Goal: Information Seeking & Learning: Learn about a topic

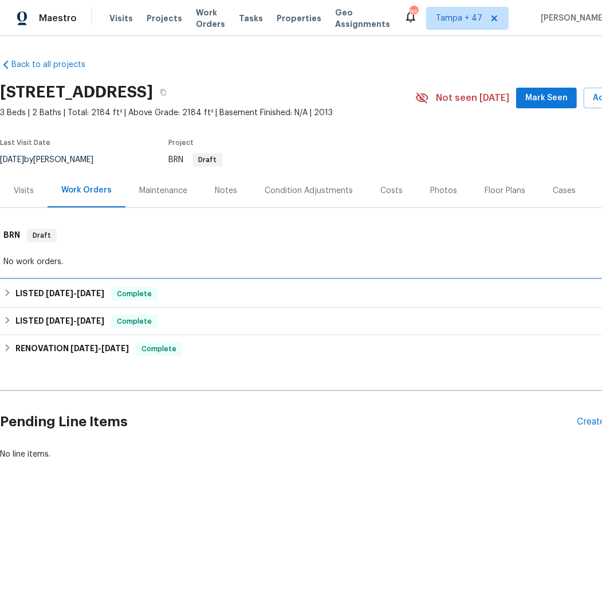
click at [23, 294] on h6 "LISTED [DATE] - [DATE]" at bounding box center [59, 294] width 89 height 14
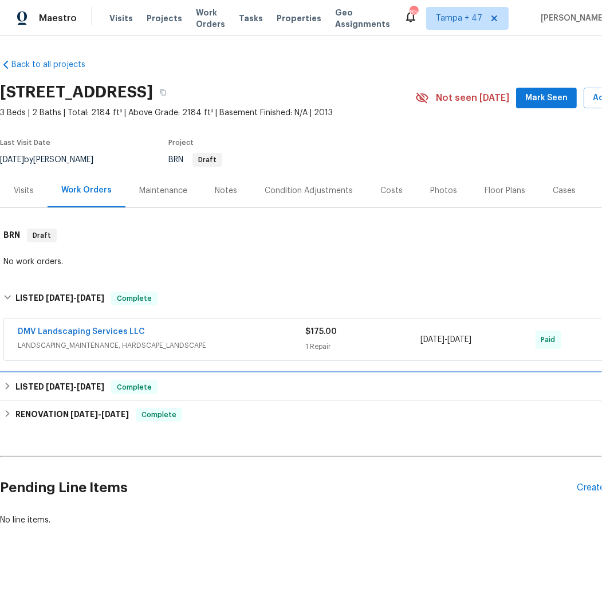
click at [34, 381] on h6 "LISTED [DATE] - [DATE]" at bounding box center [59, 387] width 89 height 14
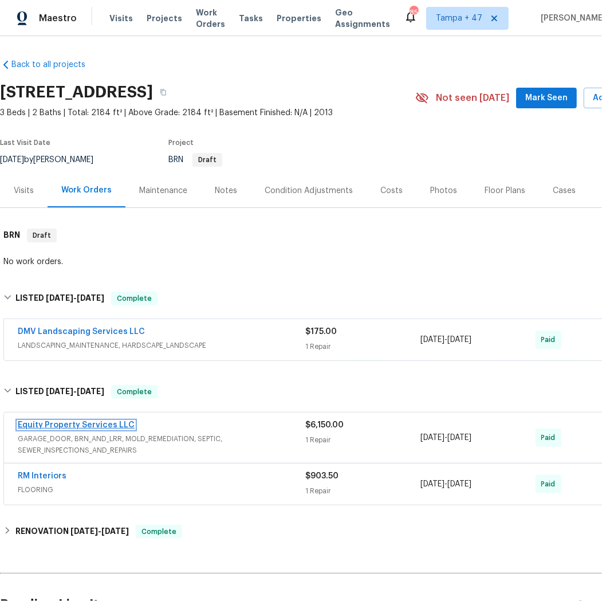
click at [109, 427] on link "Equity Property Services LLC" at bounding box center [76, 425] width 117 height 8
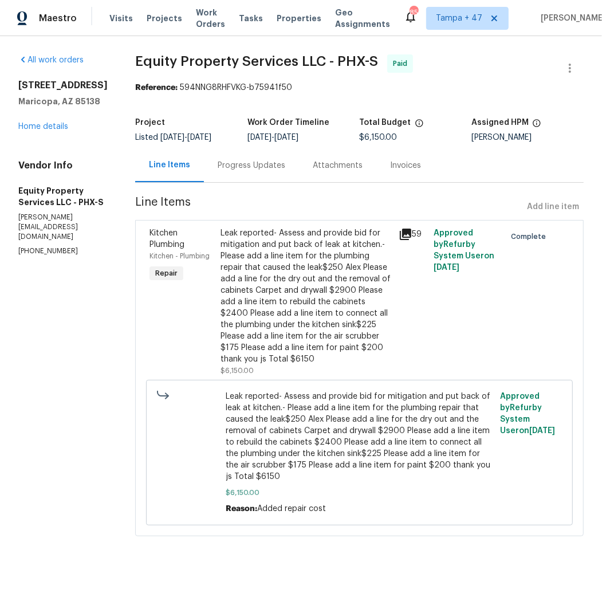
drag, startPoint x: 271, startPoint y: 138, endPoint x: 309, endPoint y: 143, distance: 38.1
click at [309, 143] on div "Project Listed [DATE] - [DATE] Work Order Timeline [DATE] - [DATE] Total Budget…" at bounding box center [359, 130] width 448 height 37
copy span "[DATE]"
click at [399, 231] on div "59" at bounding box center [413, 234] width 29 height 14
click at [400, 234] on icon at bounding box center [405, 233] width 11 height 11
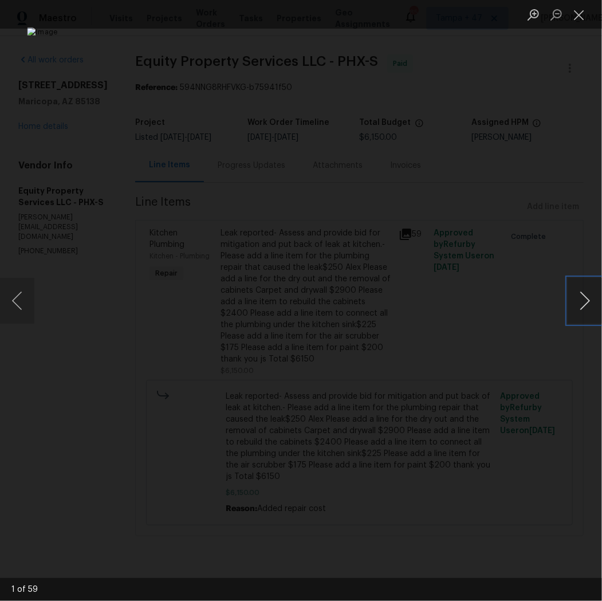
click at [584, 288] on button "Next image" at bounding box center [584, 301] width 34 height 46
click at [580, 291] on button "Next image" at bounding box center [584, 301] width 34 height 46
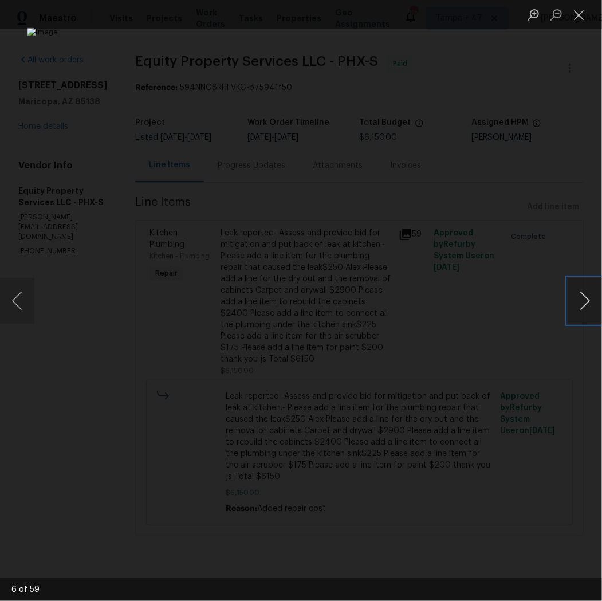
click at [580, 291] on button "Next image" at bounding box center [584, 301] width 34 height 46
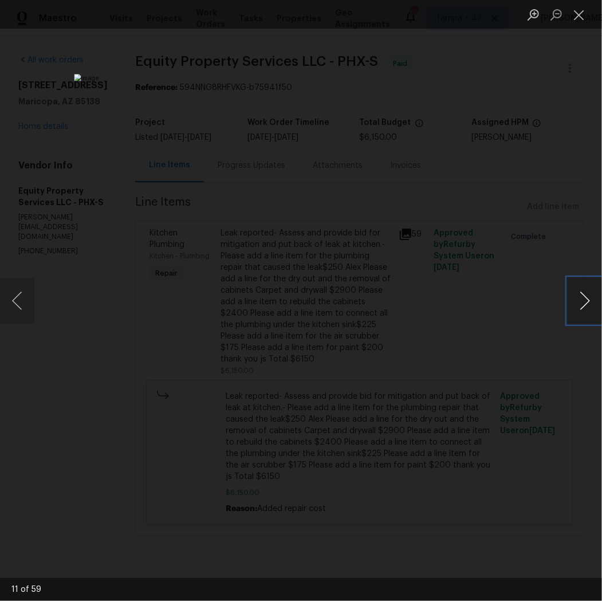
click at [580, 291] on button "Next image" at bounding box center [584, 301] width 34 height 46
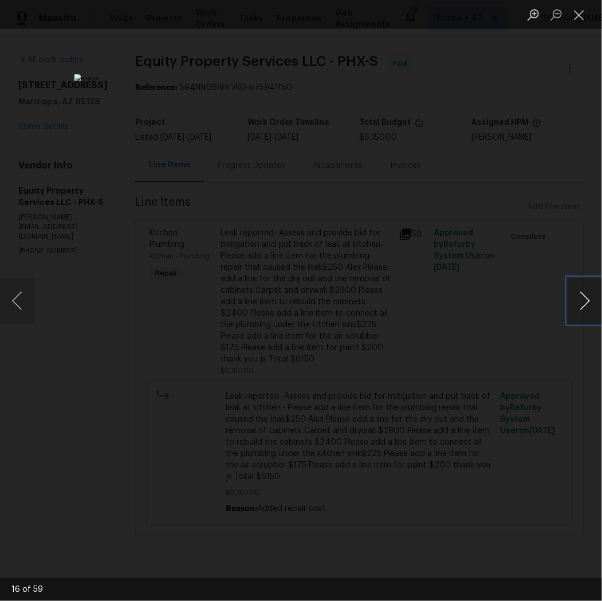
click at [580, 291] on button "Next image" at bounding box center [584, 301] width 34 height 46
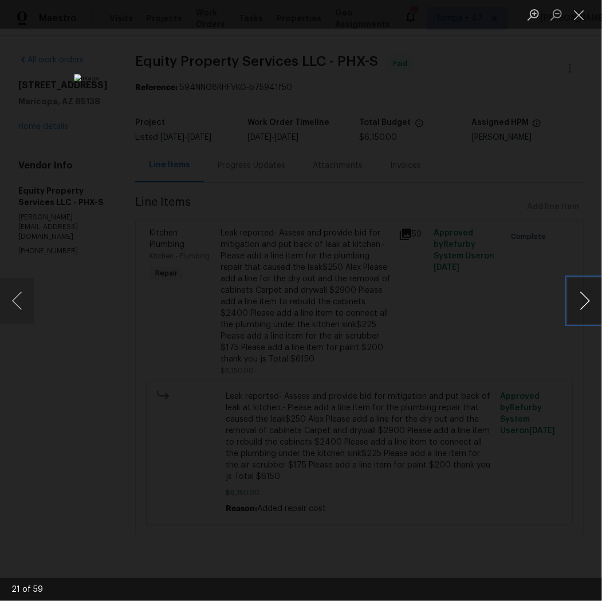
click at [580, 291] on button "Next image" at bounding box center [584, 301] width 34 height 46
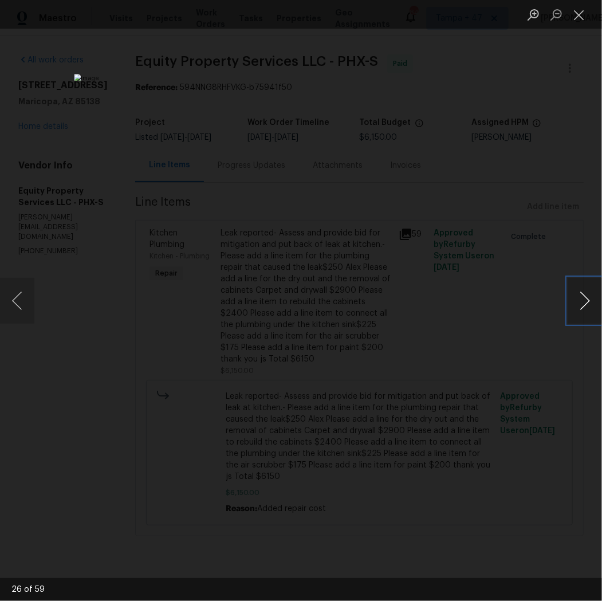
click at [580, 291] on button "Next image" at bounding box center [584, 301] width 34 height 46
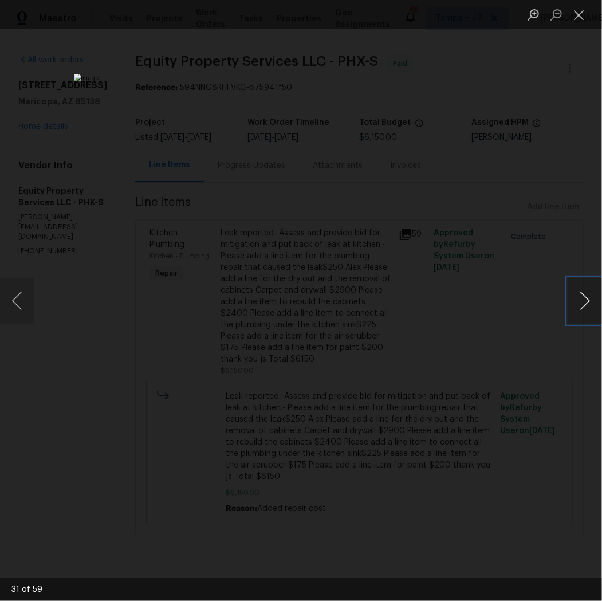
click at [580, 291] on button "Next image" at bounding box center [584, 301] width 34 height 46
click at [582, 17] on button "Close lightbox" at bounding box center [578, 15] width 23 height 20
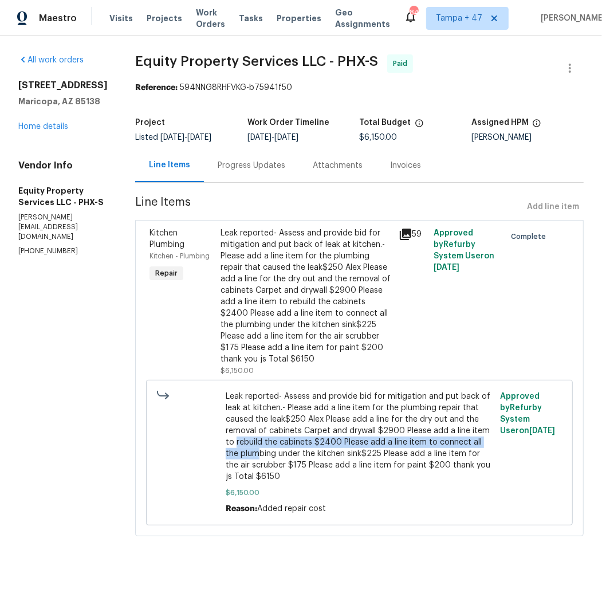
drag, startPoint x: 432, startPoint y: 419, endPoint x: 435, endPoint y: 435, distance: 16.9
click at [435, 435] on span "Leak reported- Assess and provide bid for mitigation and put back of leak at ki…" at bounding box center [359, 437] width 267 height 92
click at [435, 439] on span "Leak reported- Assess and provide bid for mitigation and put back of leak at ki…" at bounding box center [359, 437] width 267 height 92
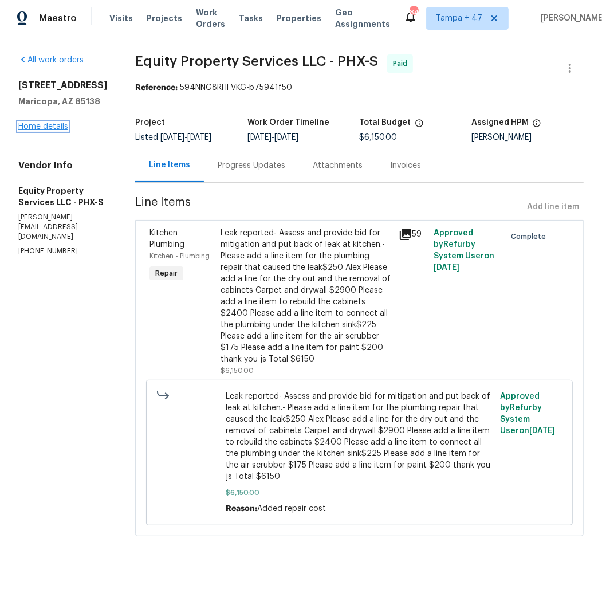
click at [45, 131] on link "Home details" at bounding box center [43, 127] width 50 height 8
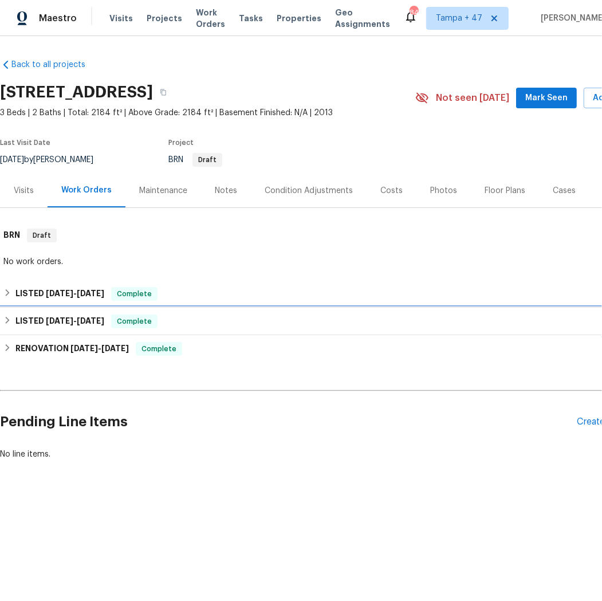
click at [53, 325] on h6 "LISTED [DATE] - [DATE]" at bounding box center [59, 321] width 89 height 14
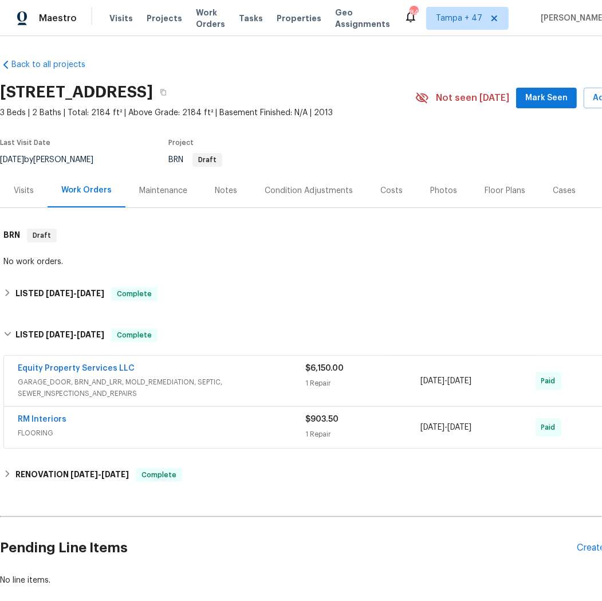
click at [58, 372] on span "Equity Property Services LLC" at bounding box center [76, 367] width 117 height 11
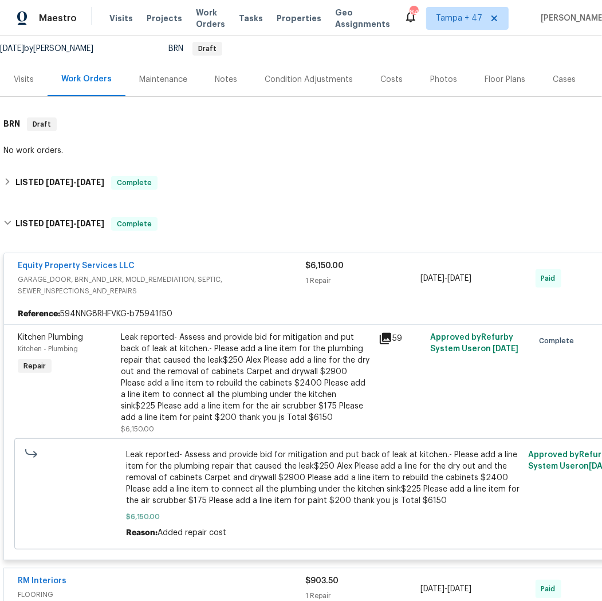
scroll to position [116, 0]
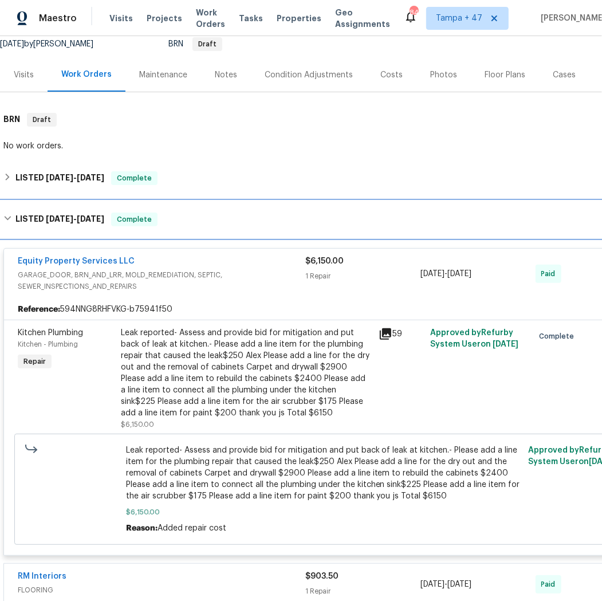
click at [8, 218] on icon at bounding box center [7, 218] width 8 height 8
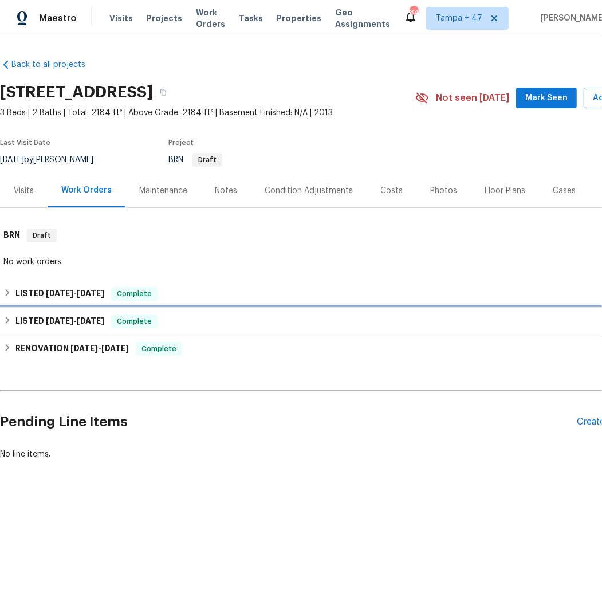
scroll to position [0, 0]
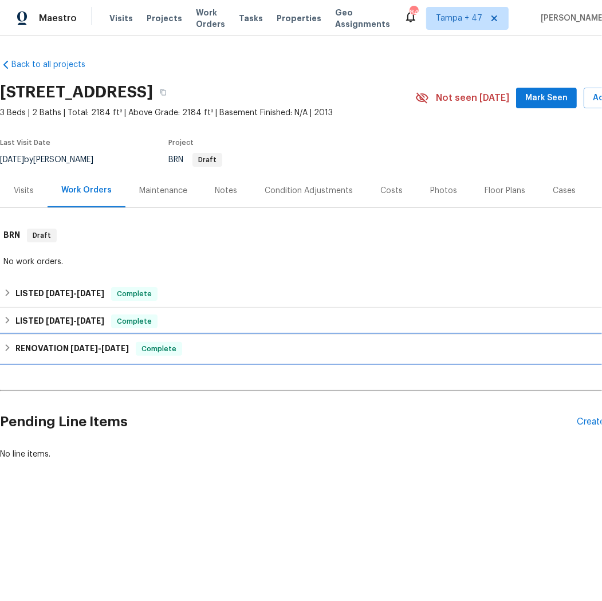
click at [10, 348] on icon at bounding box center [7, 348] width 8 height 8
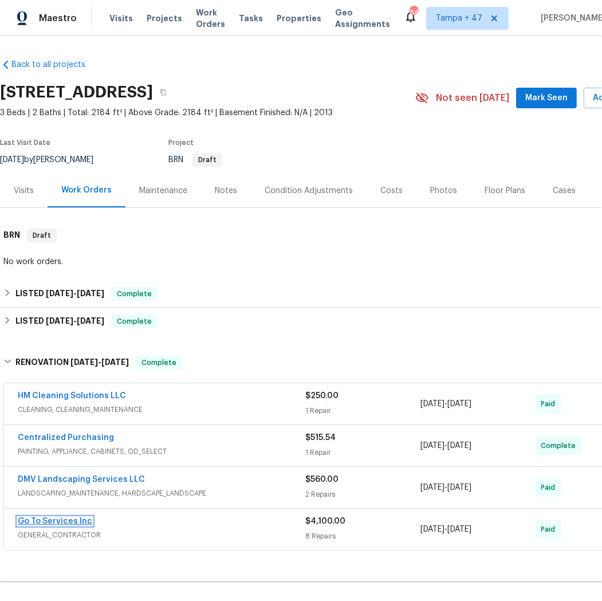
click at [76, 519] on link "Go To Services Inc" at bounding box center [55, 521] width 74 height 8
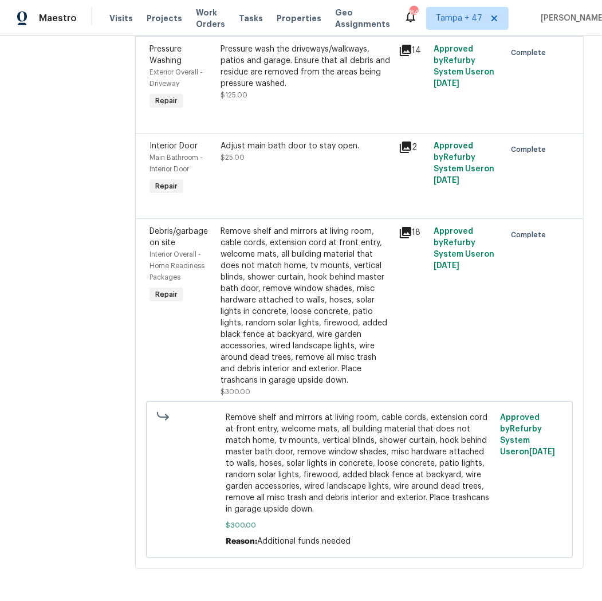
scroll to position [1286, 0]
